Goal: Task Accomplishment & Management: Complete application form

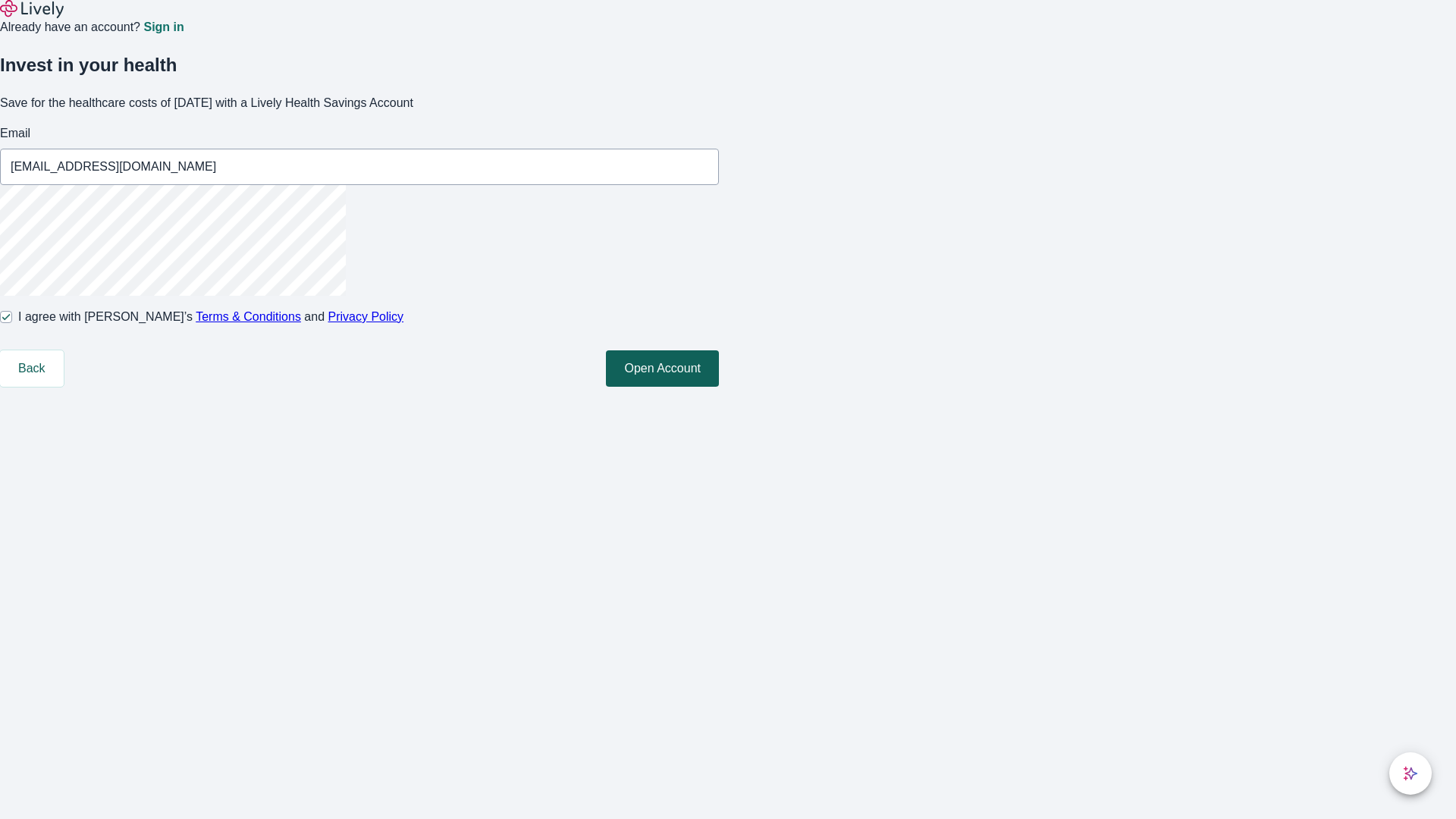
click at [719, 387] on button "Open Account" at bounding box center [662, 369] width 113 height 36
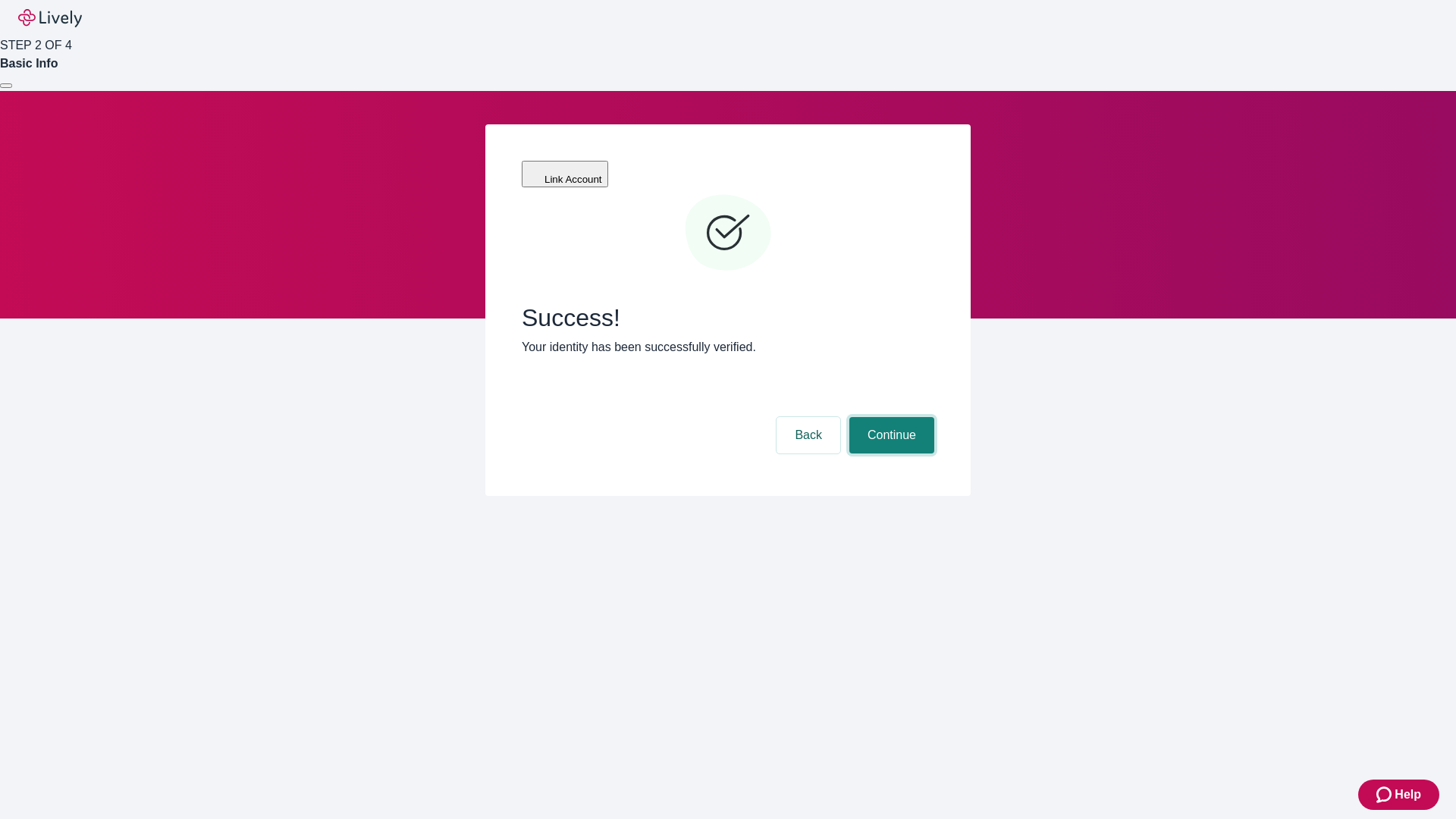
click at [889, 418] on button "Continue" at bounding box center [892, 436] width 85 height 36
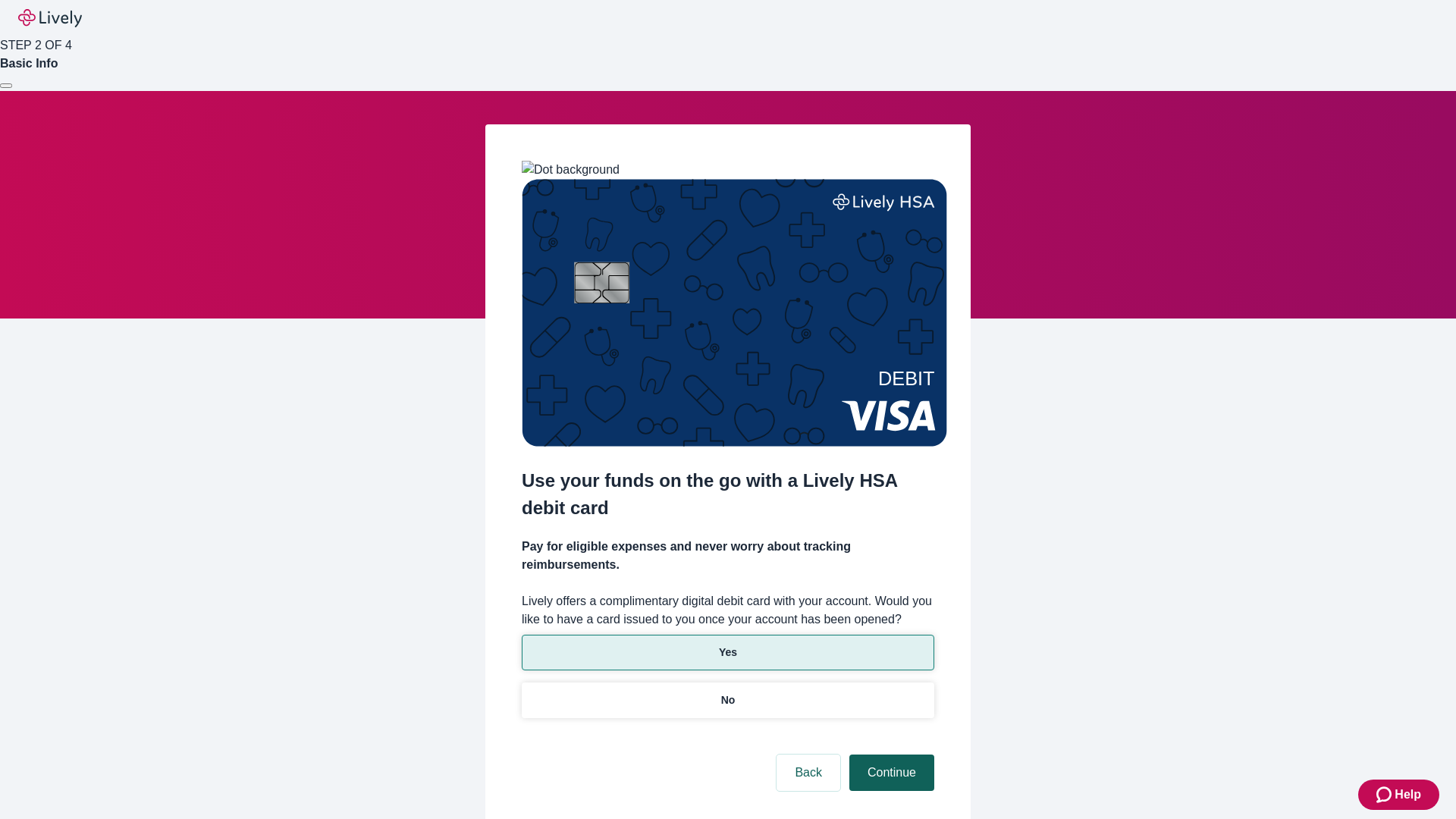
click at [727, 645] on p "Yes" at bounding box center [728, 653] width 18 height 16
click at [889, 755] on button "Continue" at bounding box center [892, 773] width 85 height 36
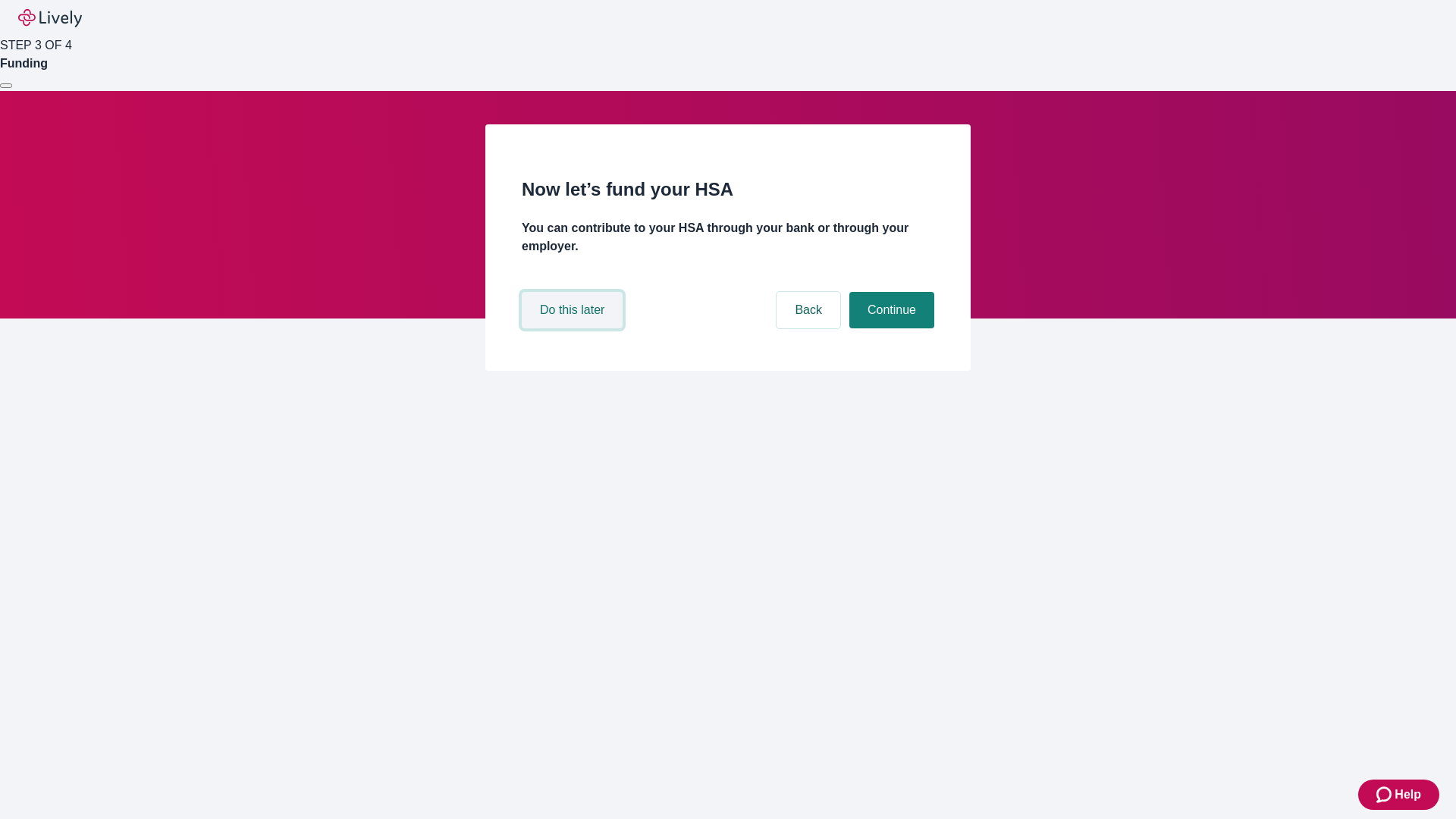
click at [574, 329] on button "Do this later" at bounding box center [571, 310] width 101 height 36
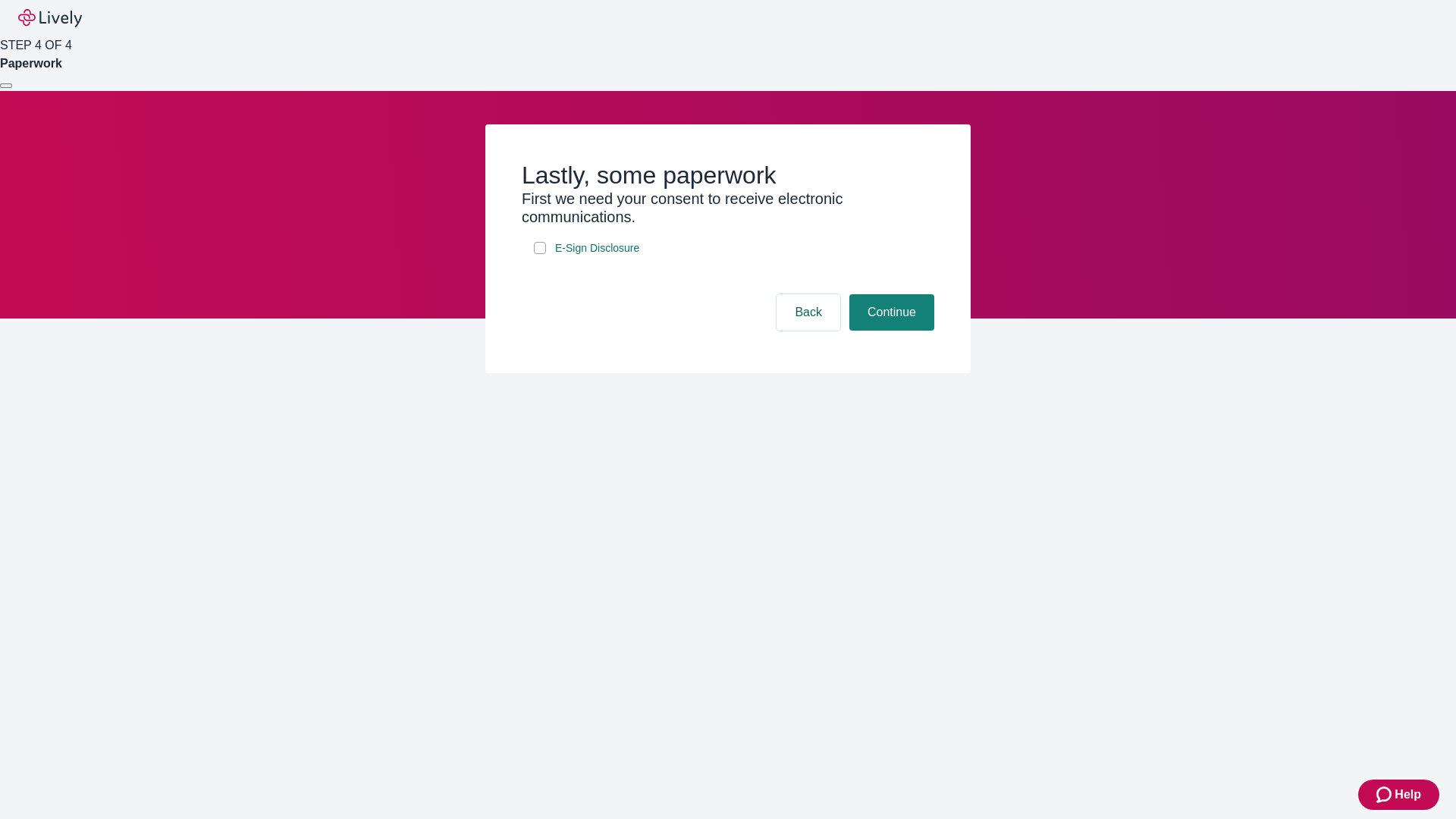
click at [540, 255] on input "E-Sign Disclosure" at bounding box center [540, 247] width 12 height 12
checkbox input "true"
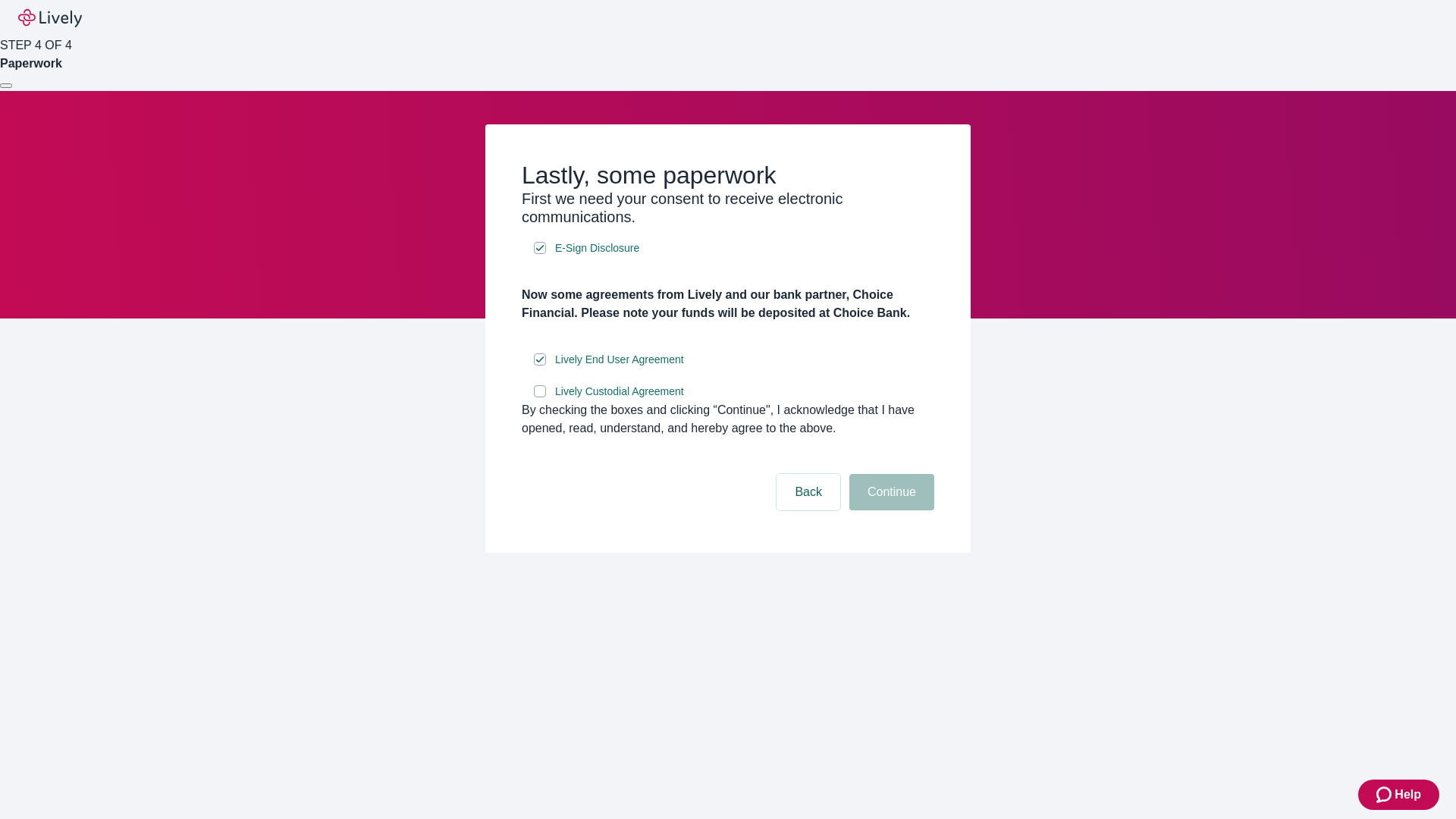
click at [540, 398] on input "Lively Custodial Agreement" at bounding box center [540, 390] width 12 height 12
checkbox input "true"
click at [889, 511] on button "Continue" at bounding box center [892, 492] width 85 height 36
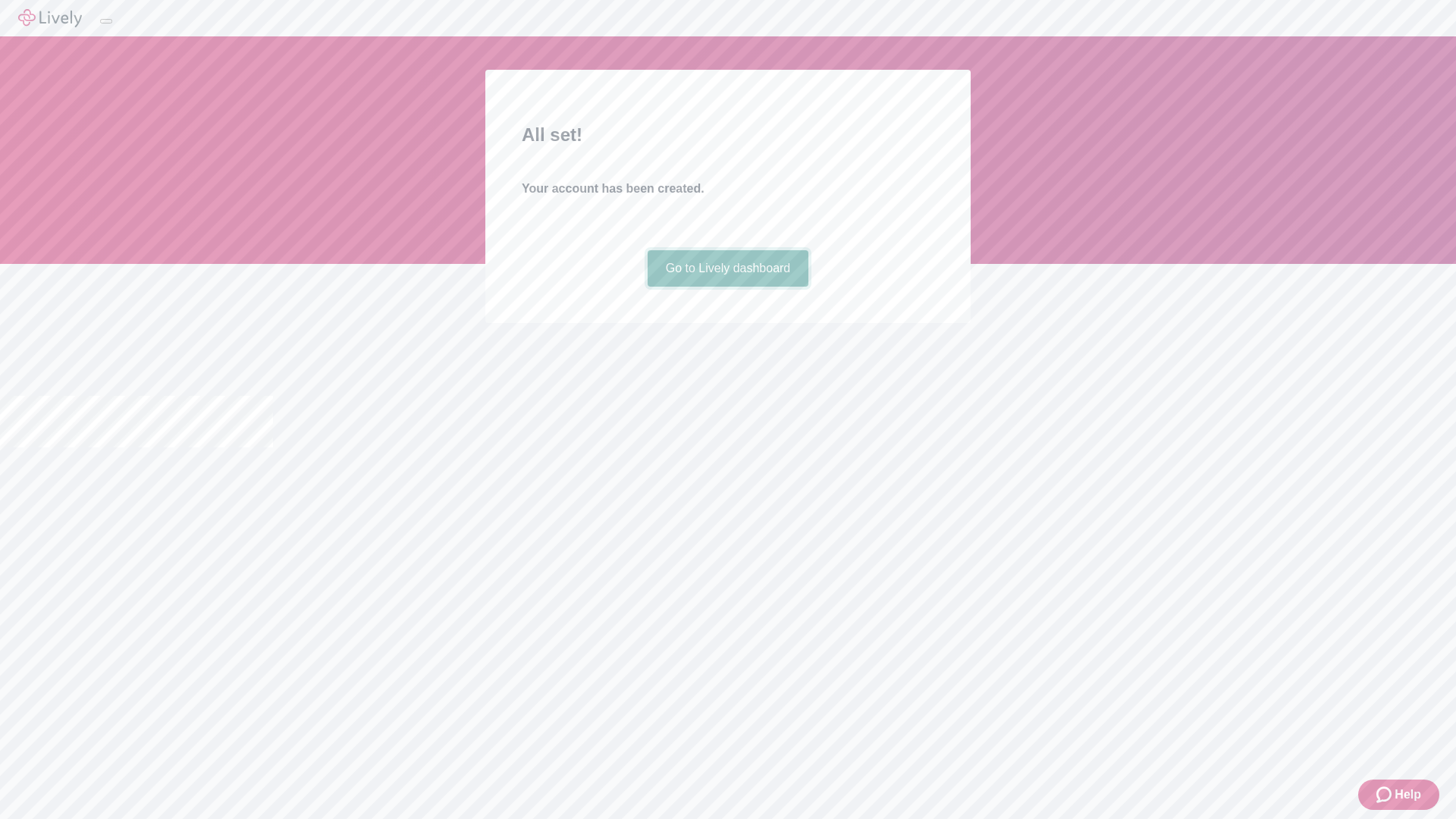
click at [727, 287] on link "Go to Lively dashboard" at bounding box center [728, 268] width 161 height 36
